Goal: Find specific page/section

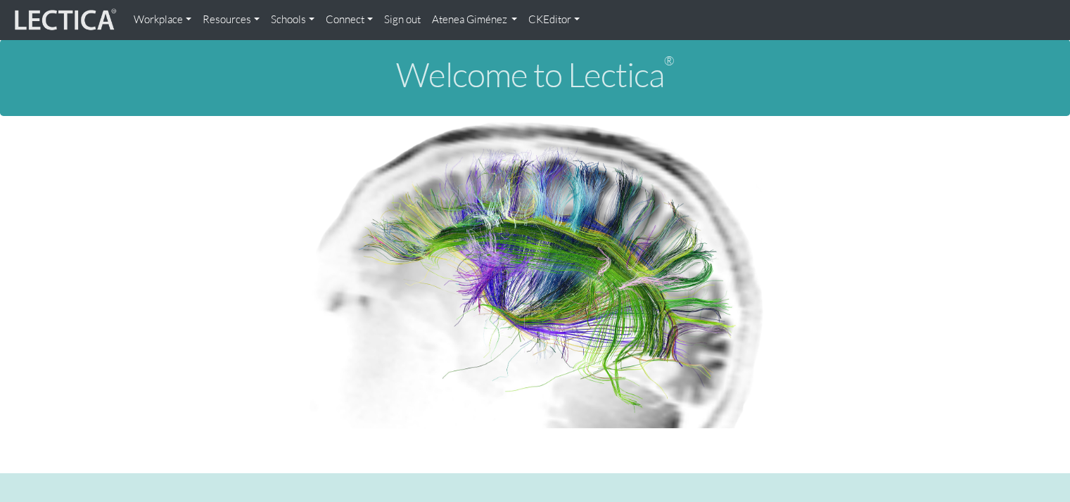
click at [488, 25] on link "Atenea Giménez" at bounding box center [474, 20] width 97 height 28
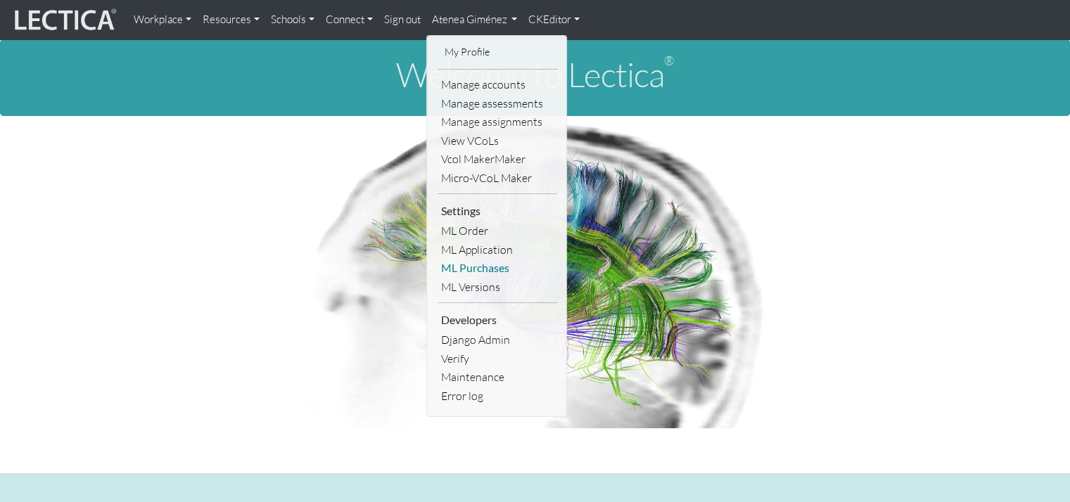
click at [474, 262] on link "ML Purchases" at bounding box center [498, 268] width 120 height 19
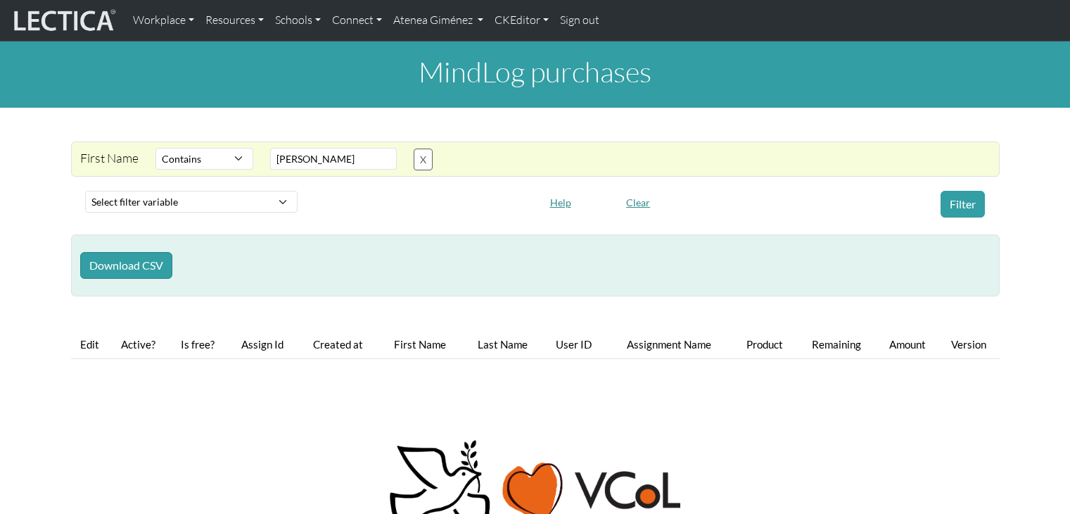
select select "icontains"
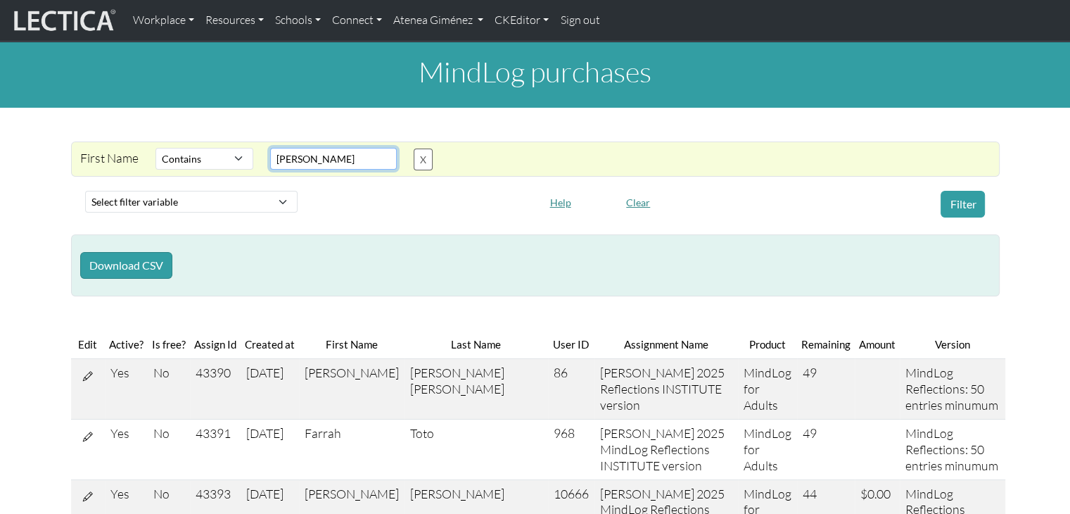
click at [321, 155] on input "jenny" at bounding box center [333, 159] width 127 height 22
type input "j"
click at [336, 154] on input "text" at bounding box center [333, 159] width 127 height 22
click at [967, 199] on button "Filter" at bounding box center [963, 204] width 44 height 27
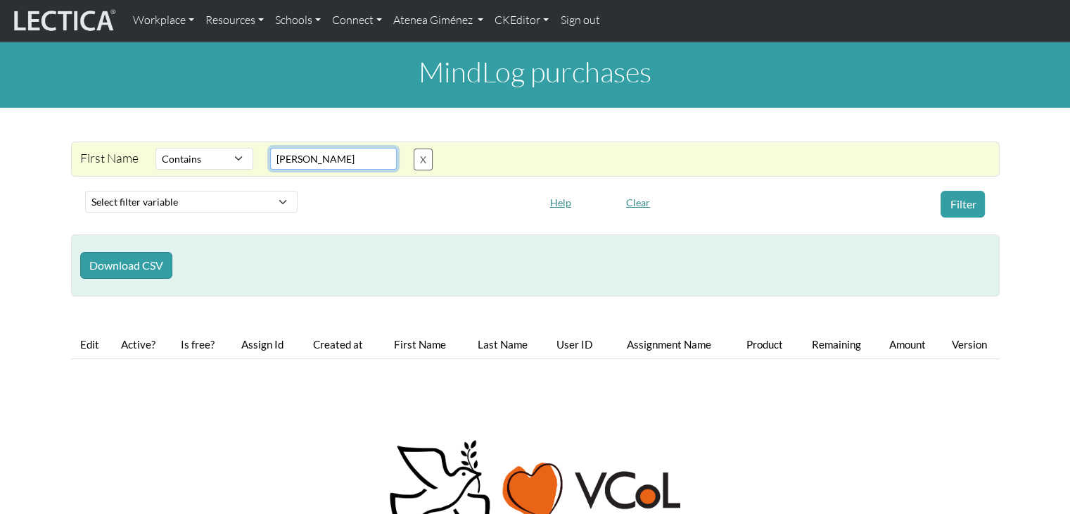
click at [366, 162] on input "kerri" at bounding box center [333, 159] width 127 height 22
type input "k"
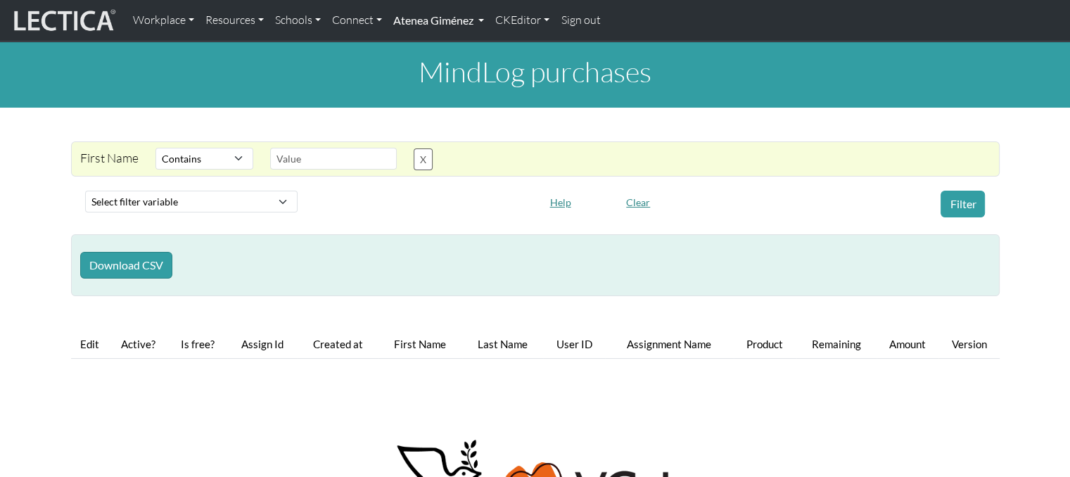
click at [467, 18] on link "Atenea Giménez" at bounding box center [439, 21] width 102 height 30
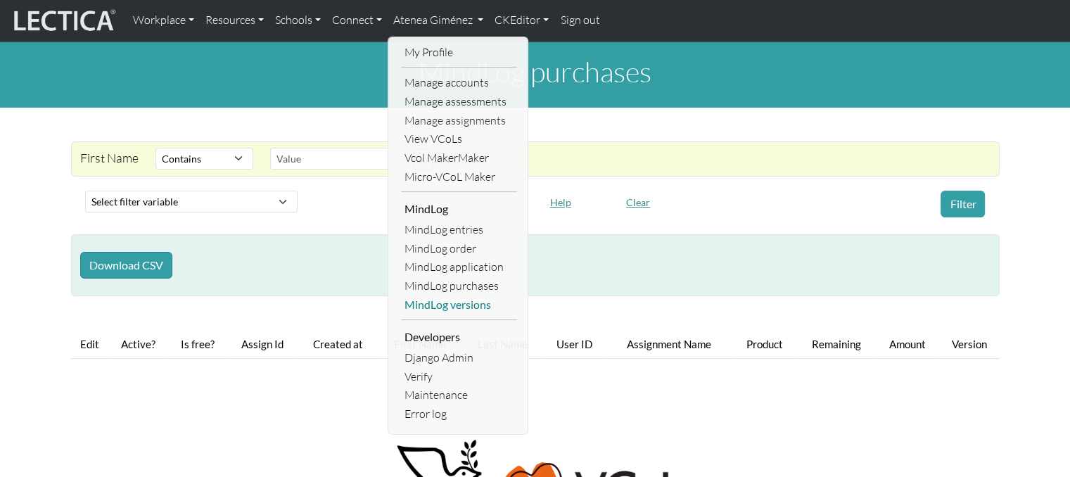
click at [477, 302] on link "MindLog versions" at bounding box center [459, 304] width 116 height 19
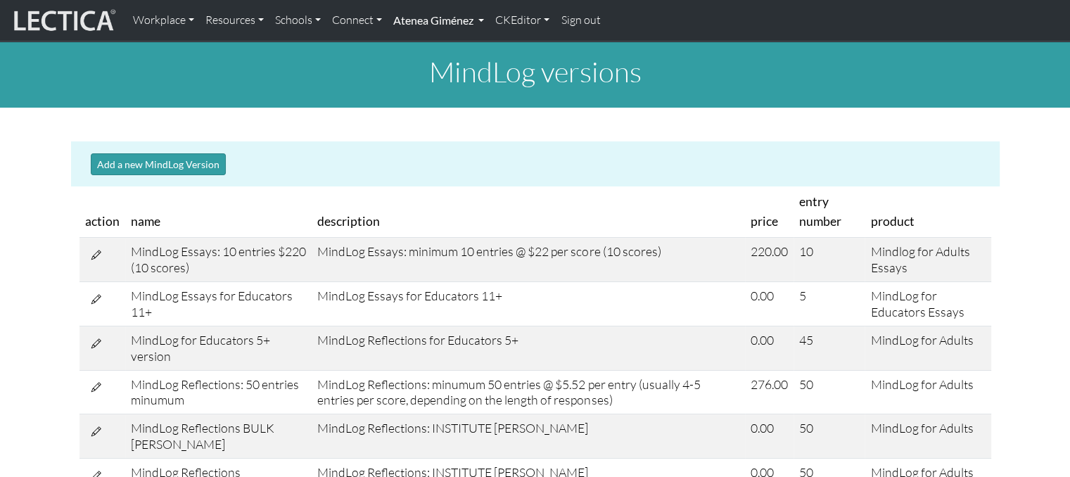
click at [408, 20] on link "Atenea Giménez" at bounding box center [439, 21] width 102 height 30
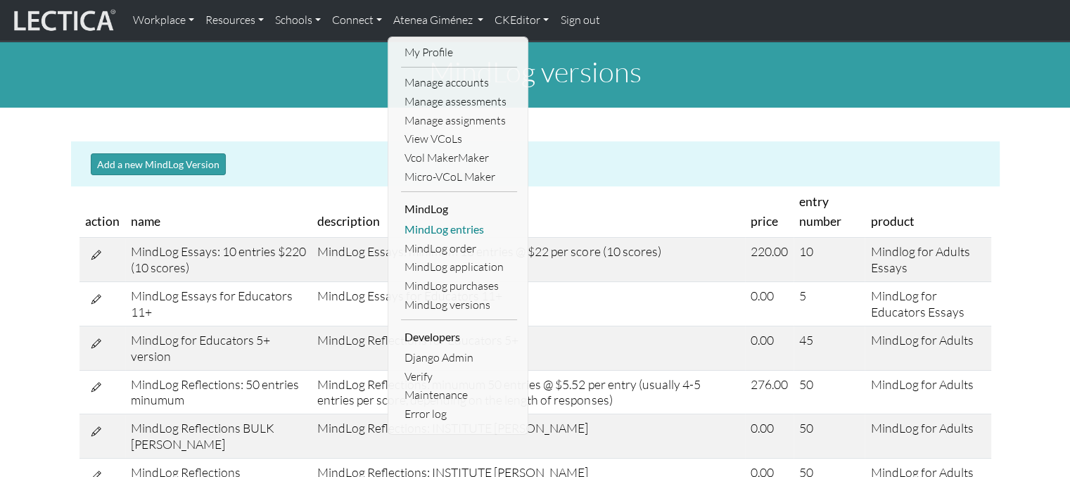
click at [450, 230] on link "MindLog entries" at bounding box center [459, 229] width 116 height 19
